Goal: Information Seeking & Learning: Learn about a topic

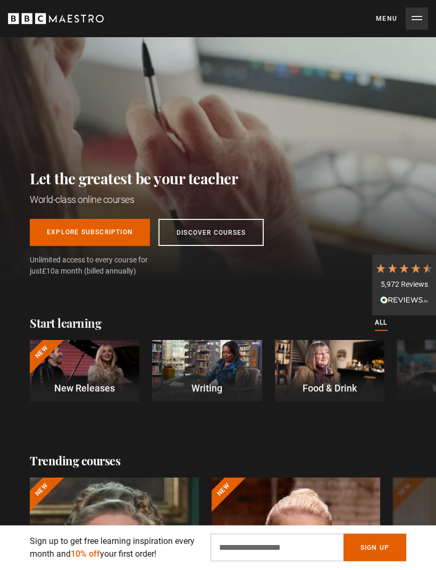
click at [415, 18] on button "Menu Close" at bounding box center [402, 18] width 52 height 22
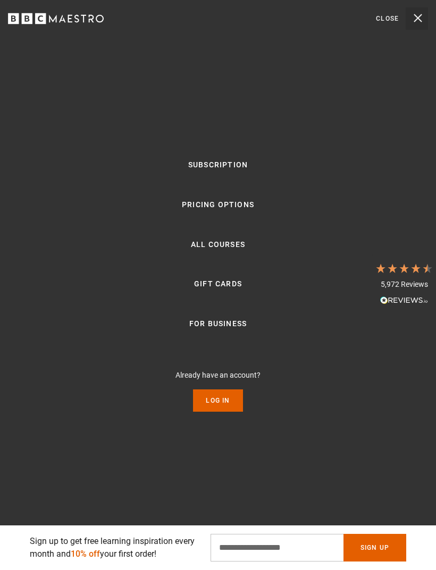
scroll to position [0, 190]
click at [218, 412] on link "Log In" at bounding box center [217, 401] width 49 height 22
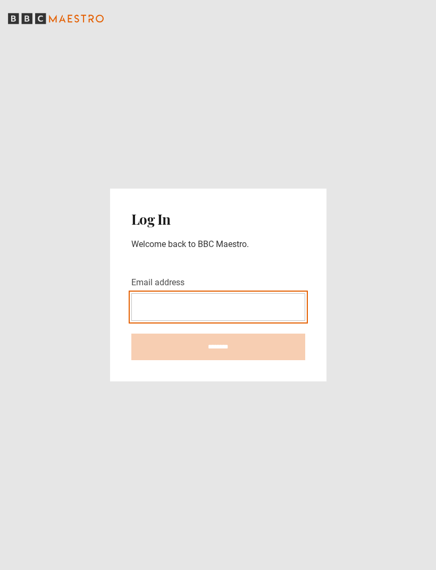
type input "**********"
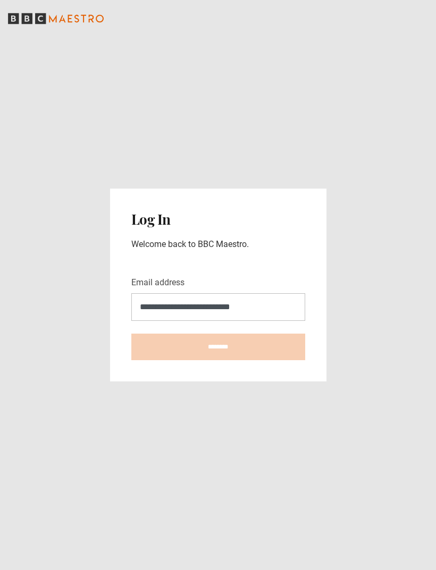
click at [218, 360] on input "********" at bounding box center [218, 347] width 174 height 27
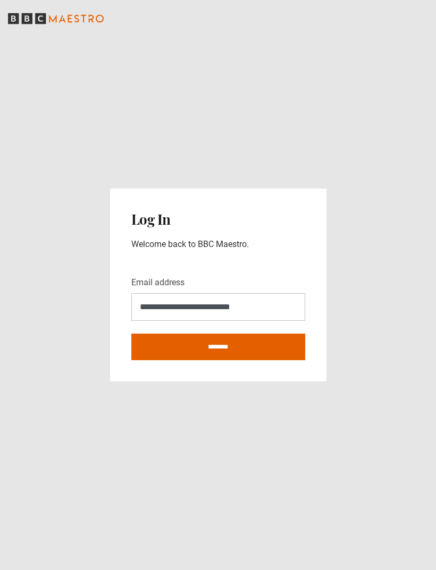
type input "**********"
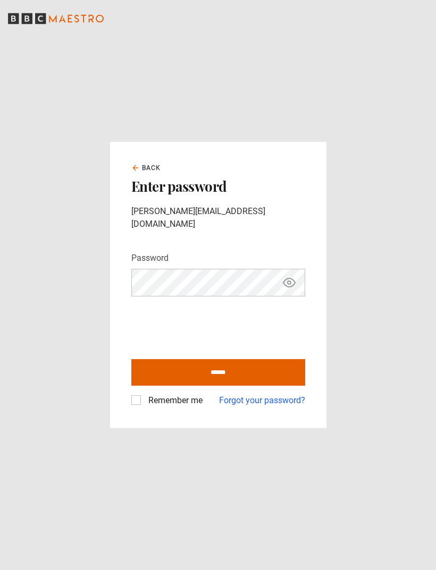
click at [144, 407] on label "Remember me" at bounding box center [173, 400] width 58 height 13
click at [238, 380] on input "******" at bounding box center [218, 372] width 174 height 27
type input "**********"
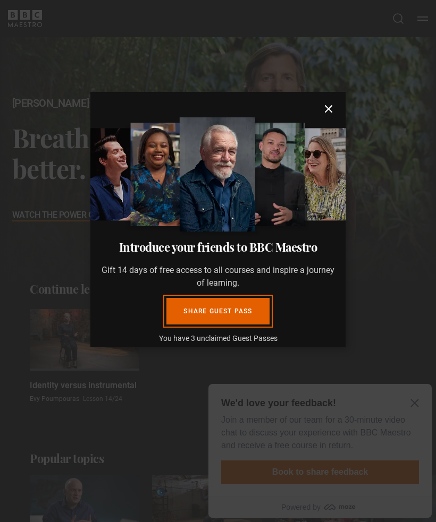
click at [345, 347] on dialog "Introduce your friends to BBC Maestro Gift 14 days of free access to all course…" at bounding box center [217, 219] width 255 height 255
click at [331, 106] on icon "submit" at bounding box center [328, 109] width 6 height 6
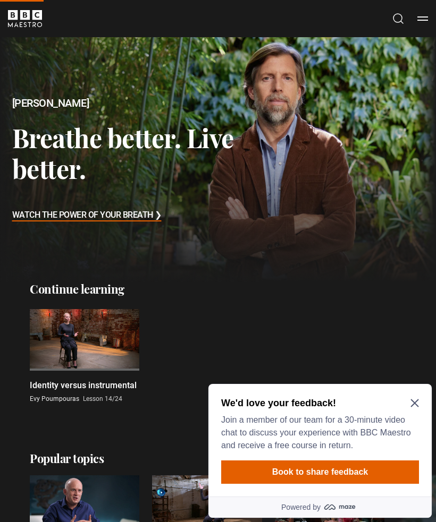
click at [416, 403] on icon "Close Maze Prompt" at bounding box center [414, 403] width 9 height 9
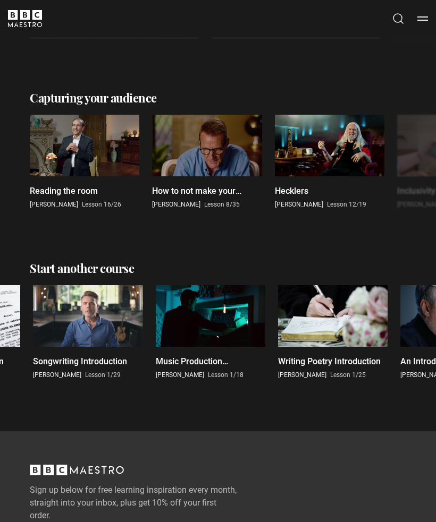
scroll to position [1700, 0]
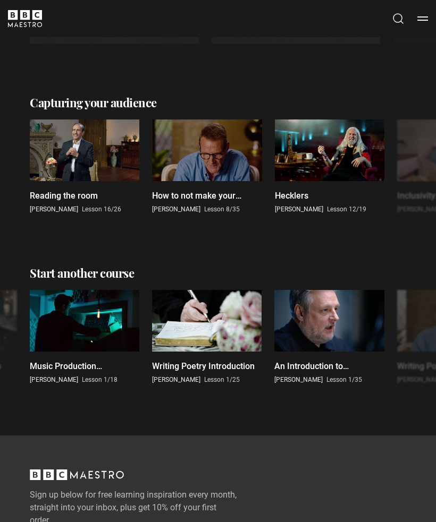
click at [422, 15] on button "Menu" at bounding box center [422, 18] width 11 height 11
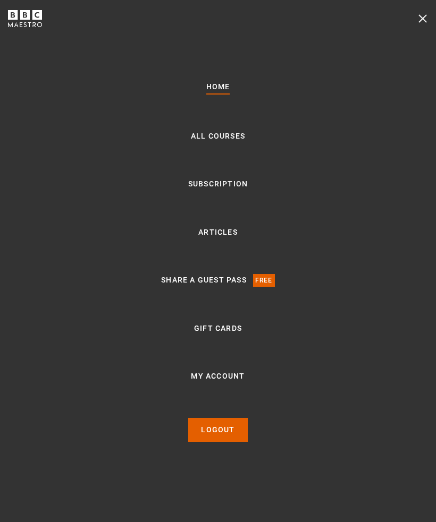
click at [234, 143] on link "All Courses" at bounding box center [218, 136] width 54 height 13
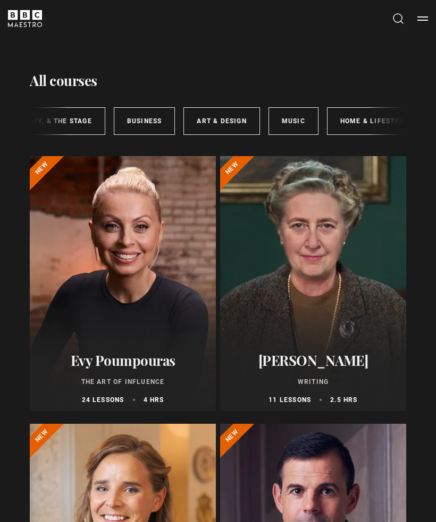
scroll to position [0, 368]
click at [141, 117] on link "Business" at bounding box center [144, 121] width 62 height 28
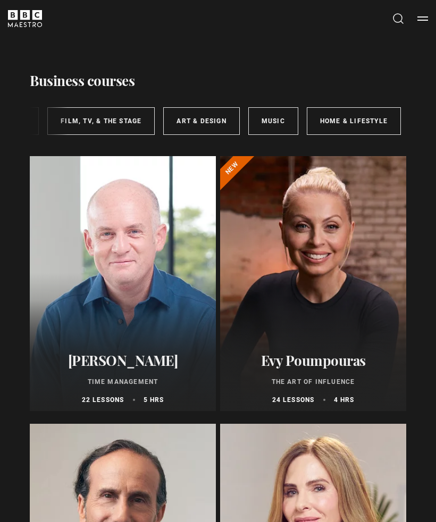
scroll to position [0, 386]
click at [354, 122] on link "Home & Lifestyle" at bounding box center [354, 121] width 94 height 28
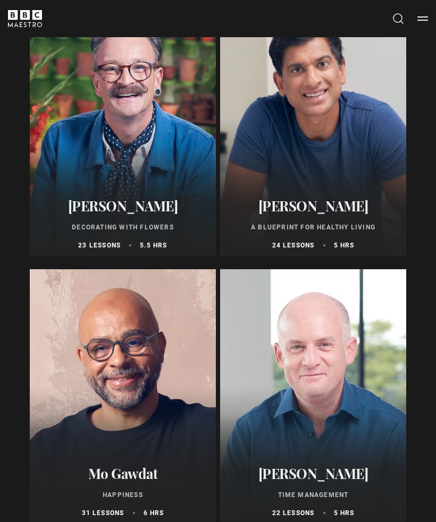
scroll to position [669, 0]
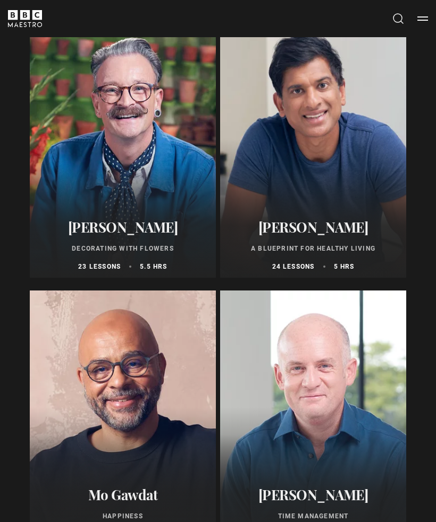
click at [396, 19] on button "Search" at bounding box center [398, 18] width 13 height 13
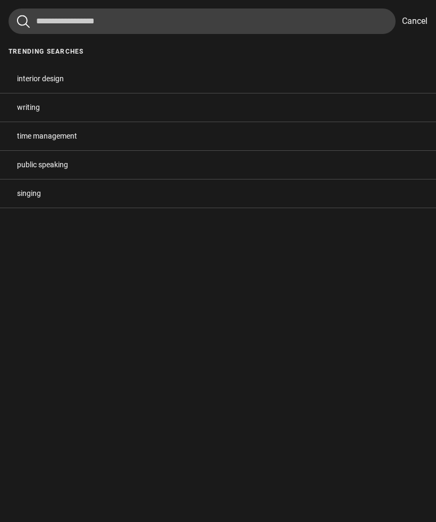
click at [296, 169] on button "public speaking" at bounding box center [218, 165] width 436 height 28
type input "**********"
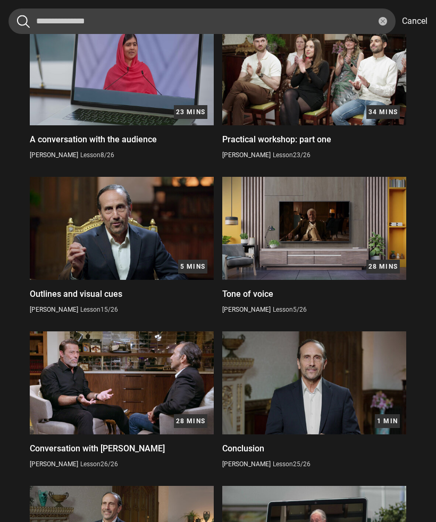
scroll to position [501, 0]
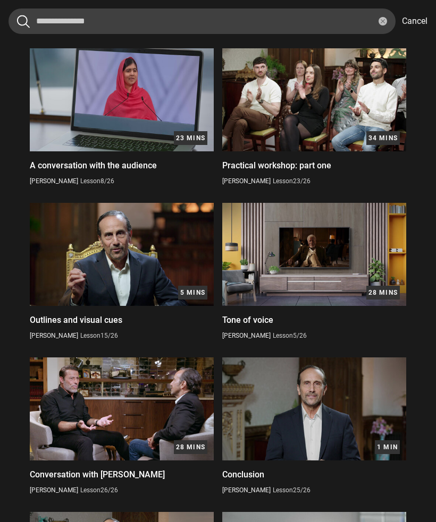
click at [409, 18] on button "Cancel" at bounding box center [415, 21] width 26 height 13
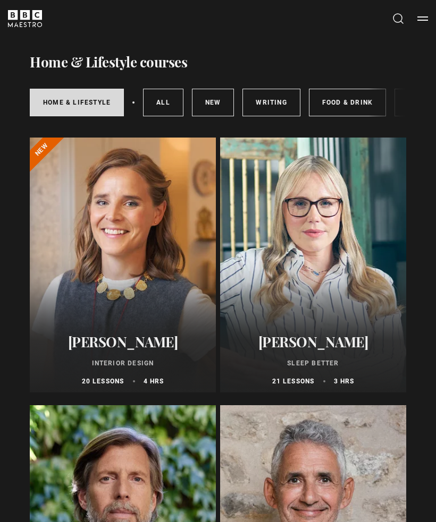
scroll to position [0, 0]
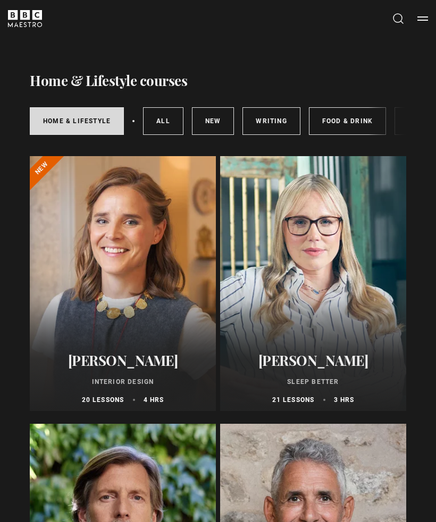
click at [215, 118] on link "New courses" at bounding box center [213, 121] width 43 height 28
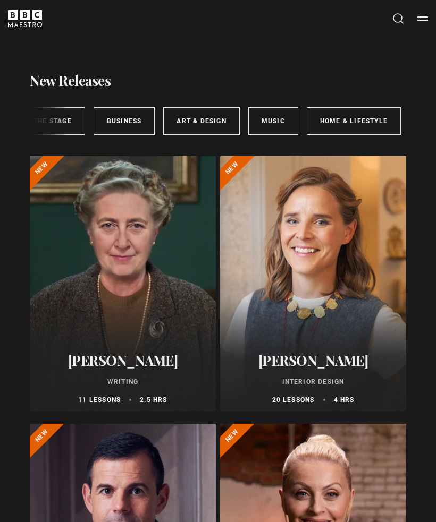
scroll to position [0, 386]
click at [123, 126] on link "Business" at bounding box center [125, 121] width 62 height 28
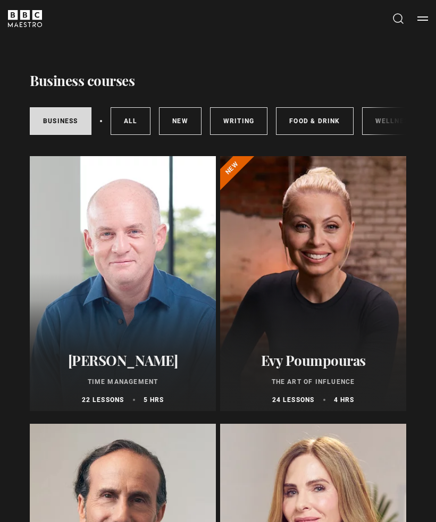
click at [399, 16] on button "Search" at bounding box center [398, 18] width 13 height 13
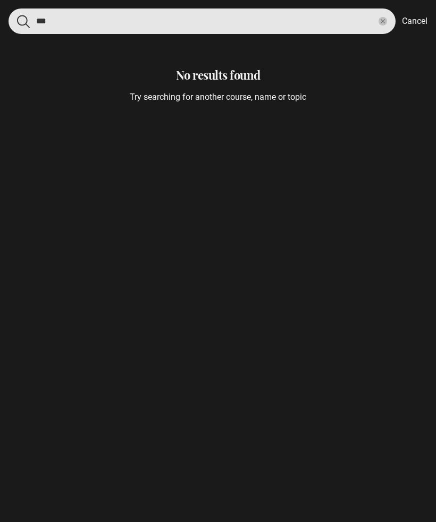
type input "***"
click at [23, 21] on button "submit" at bounding box center [23, 21] width 13 height 13
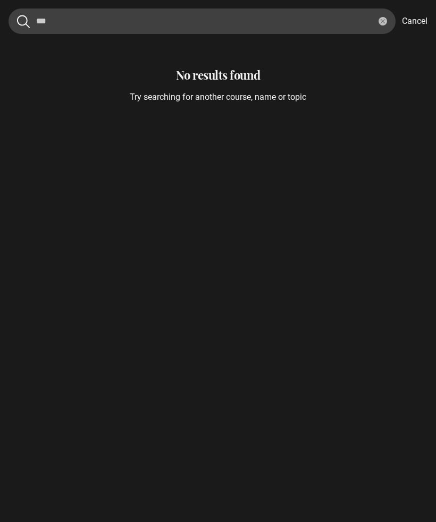
click at [380, 20] on button "reset" at bounding box center [382, 21] width 9 height 9
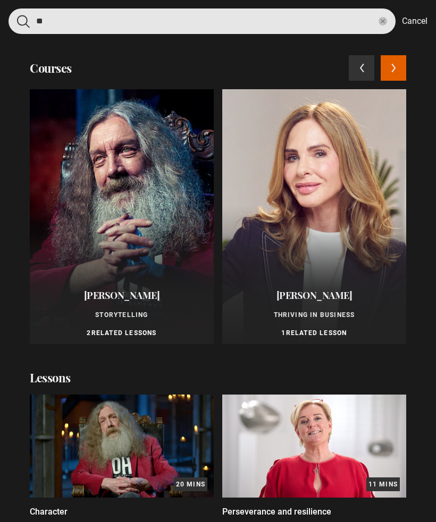
type input "*"
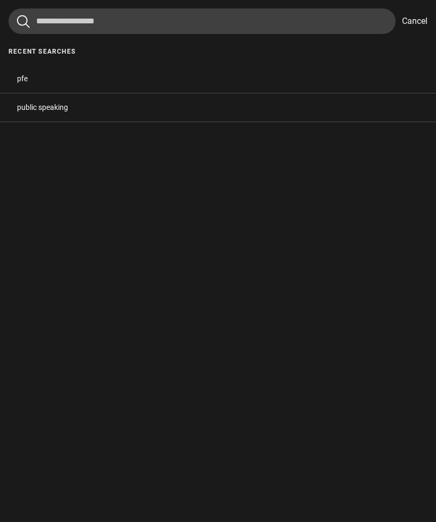
click at [409, 20] on button "Cancel" at bounding box center [415, 21] width 26 height 13
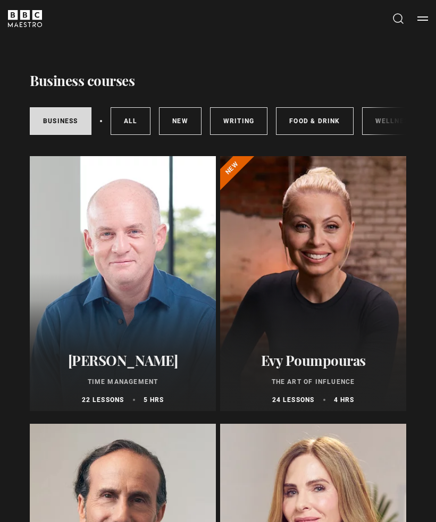
click at [399, 18] on button "Search" at bounding box center [398, 18] width 13 height 13
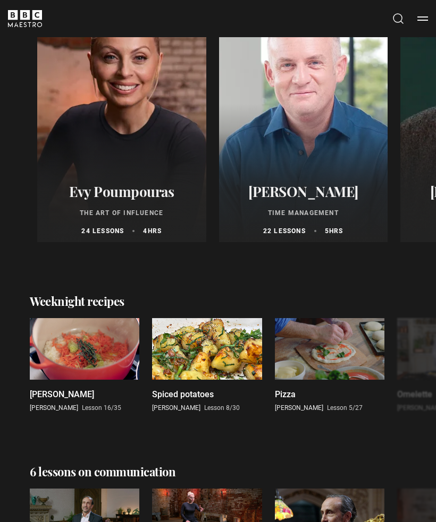
scroll to position [829, 0]
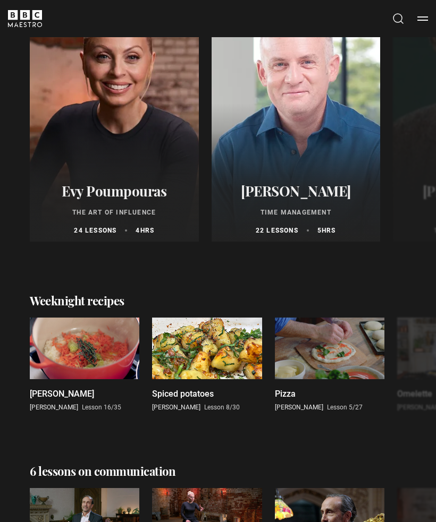
click at [323, 142] on div at bounding box center [295, 114] width 169 height 255
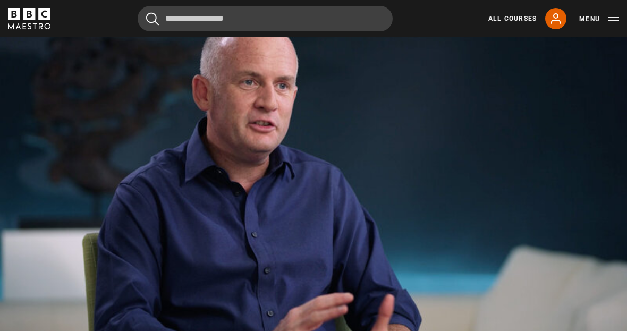
scroll to position [473, 0]
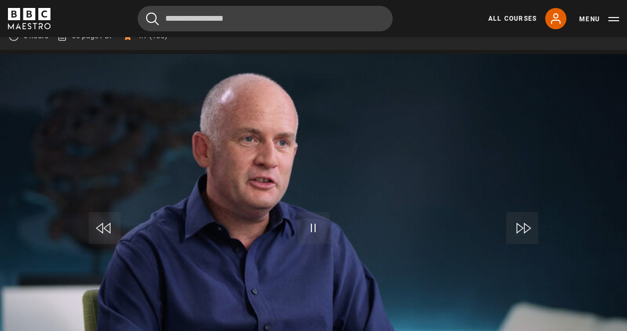
scroll to position [480, 0]
